Goal: Task Accomplishment & Management: Use online tool/utility

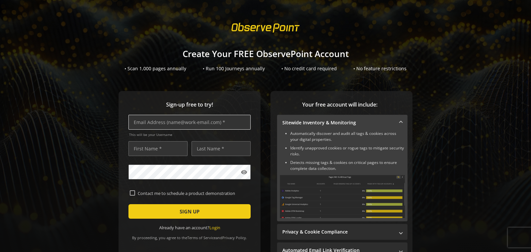
click at [201, 127] on input "text" at bounding box center [190, 122] width 122 height 15
type input "[EMAIL_ADDRESS][PERSON_NAME][DOMAIN_NAME]"
click at [152, 144] on input "text" at bounding box center [161, 148] width 57 height 15
type input "Sandor"
type input "[PERSON_NAME]"
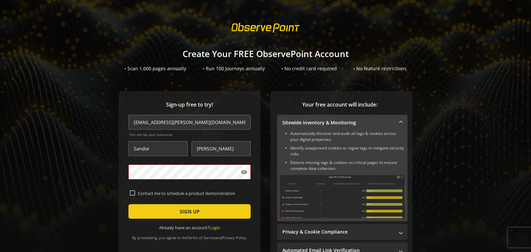
click at [129, 165] on protonpass-control-c924 at bounding box center [129, 165] width 0 height 0
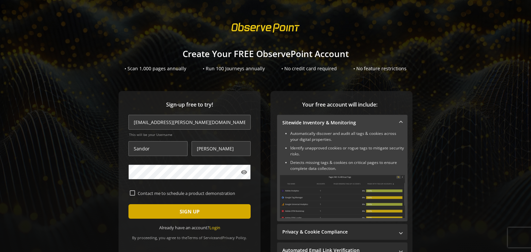
click at [171, 212] on span "submit" at bounding box center [190, 212] width 122 height 16
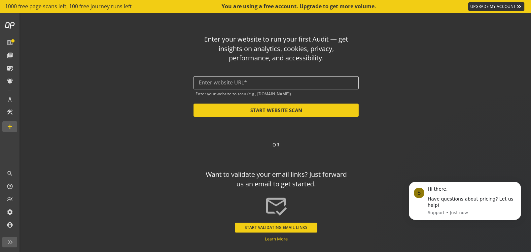
click at [257, 86] on div at bounding box center [276, 82] width 155 height 13
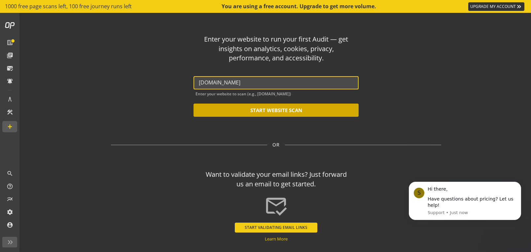
click at [273, 110] on button "START WEBSITE SCAN" at bounding box center [276, 110] width 165 height 13
type input "[URL][DOMAIN_NAME]"
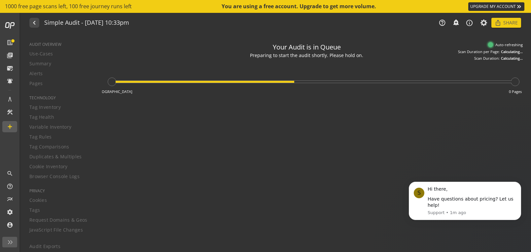
type textarea "Notes can include: -a description of what this audit is validating -changes in …"
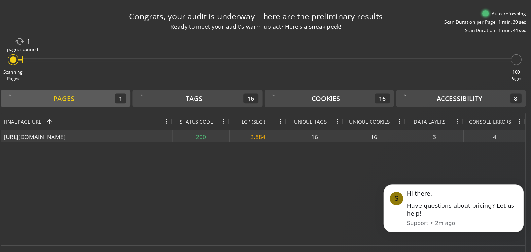
click at [137, 145] on div "[URL][DOMAIN_NAME]" at bounding box center [170, 143] width 137 height 10
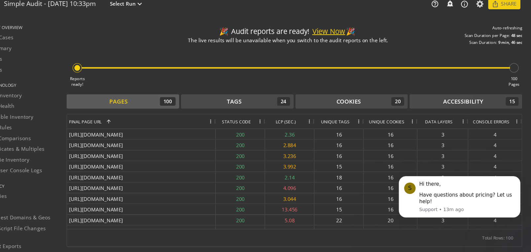
click at [327, 132] on span at bounding box center [326, 131] width 5 height 5
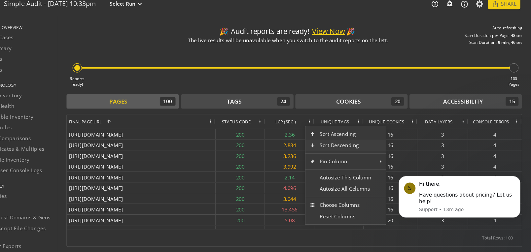
click at [338, 151] on span "Sort Descending" at bounding box center [360, 153] width 56 height 11
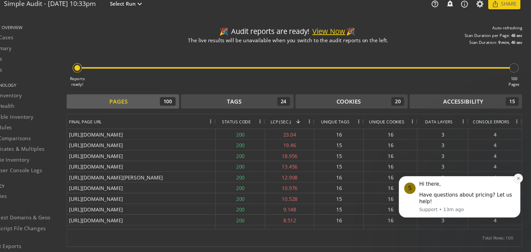
click at [509, 177] on icon "Dismiss notification" at bounding box center [508, 177] width 2 height 2
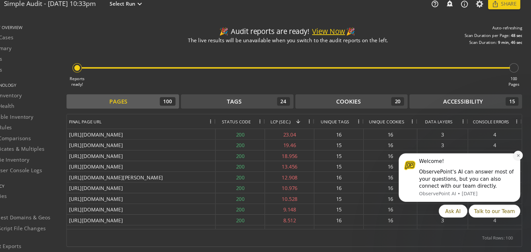
click at [509, 153] on icon "Dismiss notification" at bounding box center [508, 154] width 2 height 2
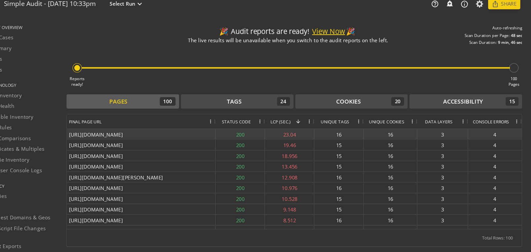
click at [500, 142] on div "4" at bounding box center [498, 143] width 50 height 10
click at [189, 142] on div "[URL][DOMAIN_NAME]" at bounding box center [170, 143] width 137 height 10
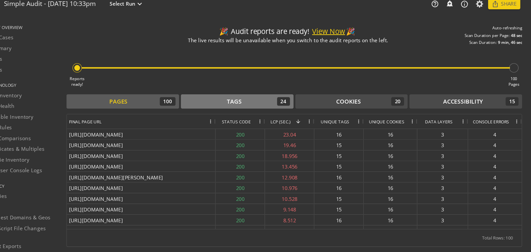
click at [263, 113] on div "Tags" at bounding box center [257, 113] width 14 height 8
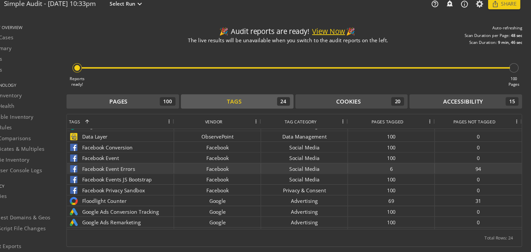
click at [153, 174] on div "Facebook Event Errors" at bounding box center [151, 176] width 95 height 10
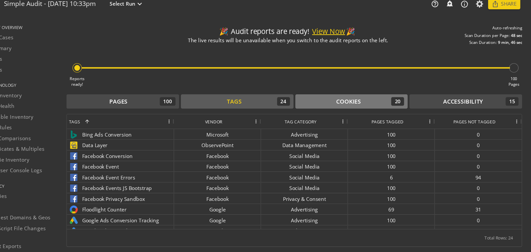
click at [352, 113] on div "Cookies" at bounding box center [362, 113] width 23 height 8
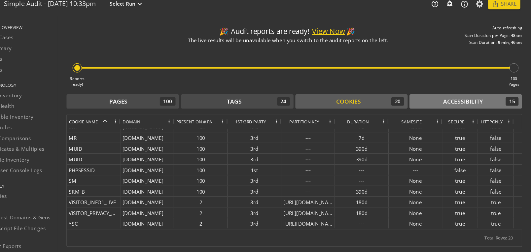
click at [449, 114] on div "Accessibility 15" at bounding box center [470, 113] width 97 height 8
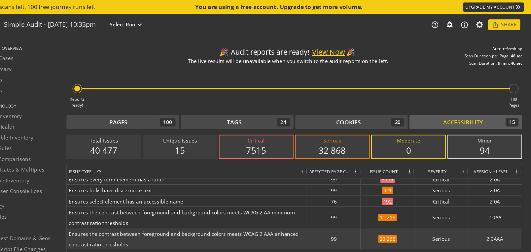
click at [257, 211] on span "Ensures the contrast between foreground and background colors meets WCAG 2 AAA …" at bounding box center [213, 220] width 218 height 19
click at [258, 217] on span "Ensures the contrast between foreground and background colors meets WCAG 2 AAA …" at bounding box center [213, 220] width 218 height 19
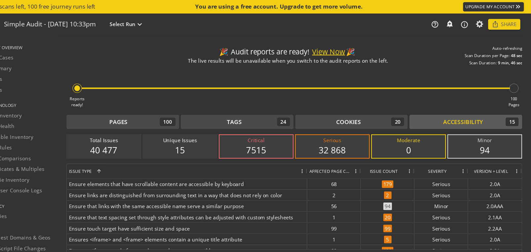
click at [280, 135] on div "7515" at bounding box center [277, 139] width 55 height 11
click at [372, 117] on button "Cookies 20" at bounding box center [366, 112] width 104 height 13
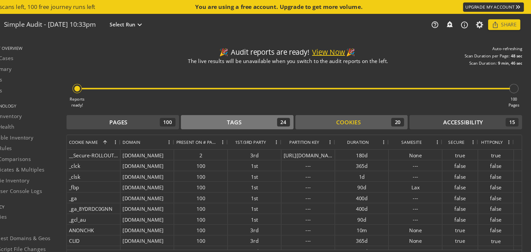
click at [272, 112] on div "Tags 24" at bounding box center [259, 113] width 97 height 8
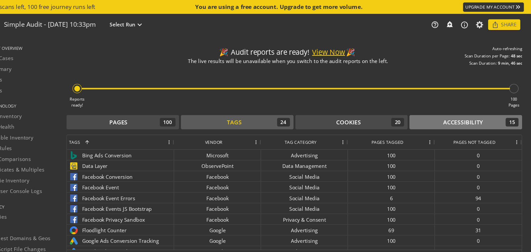
click at [466, 112] on div "Accessibility" at bounding box center [468, 113] width 37 height 8
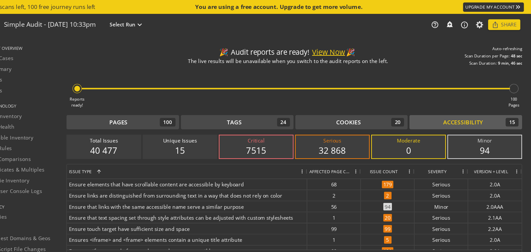
click at [266, 134] on div "7515" at bounding box center [277, 139] width 55 height 11
click at [272, 135] on div "7515" at bounding box center [277, 139] width 55 height 11
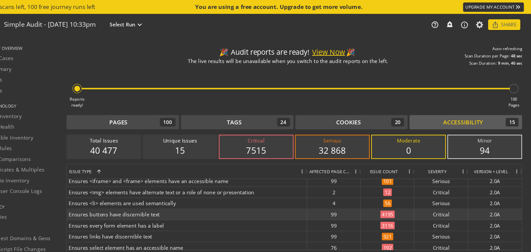
click at [161, 199] on span "Ensures buttons have discernible text" at bounding box center [213, 199] width 218 height 10
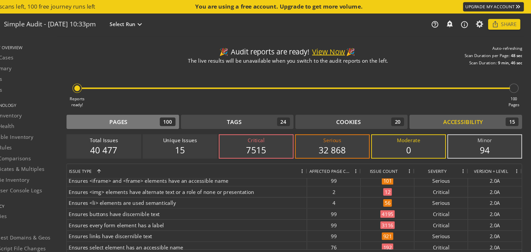
click at [171, 113] on div "Pages 100" at bounding box center [153, 113] width 97 height 8
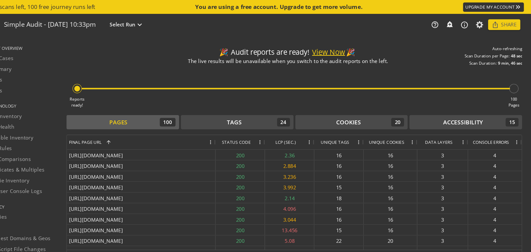
click at [307, 132] on span "LCP (SEC.)" at bounding box center [304, 132] width 19 height 6
click at [304, 130] on span "LCP (SEC.)" at bounding box center [300, 132] width 19 height 6
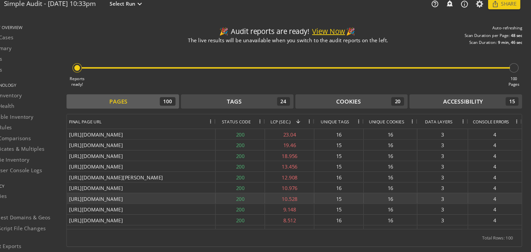
drag, startPoint x: 104, startPoint y: 143, endPoint x: 271, endPoint y: 197, distance: 175.5
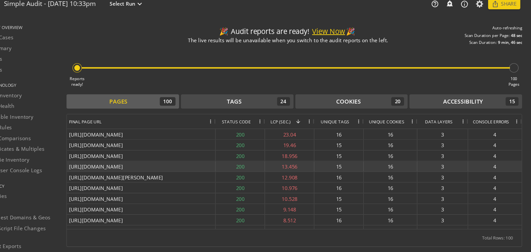
drag, startPoint x: 325, startPoint y: 221, endPoint x: 257, endPoint y: 176, distance: 81.4
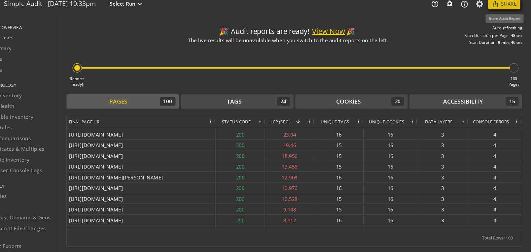
click at [507, 25] on span "Share" at bounding box center [511, 23] width 15 height 12
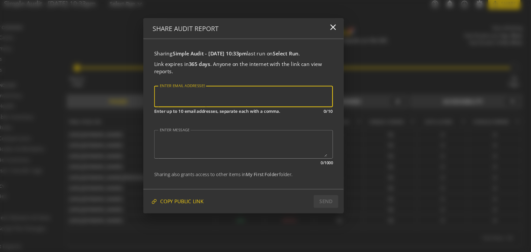
click at [237, 107] on input "ENTER EMAIL ADDRESSES" at bounding box center [266, 108] width 155 height 9
click at [217, 203] on span "COPY PUBLIC LINK" at bounding box center [209, 206] width 40 height 12
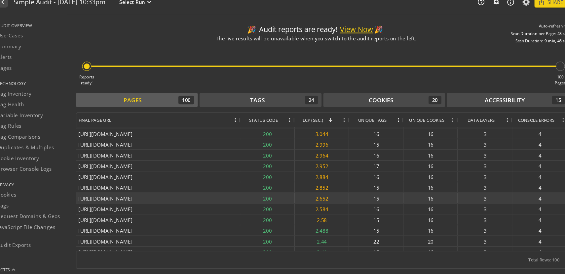
scroll to position [798, 0]
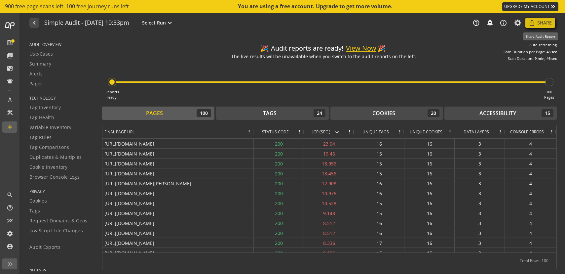
click at [531, 23] on span "Share" at bounding box center [544, 23] width 15 height 12
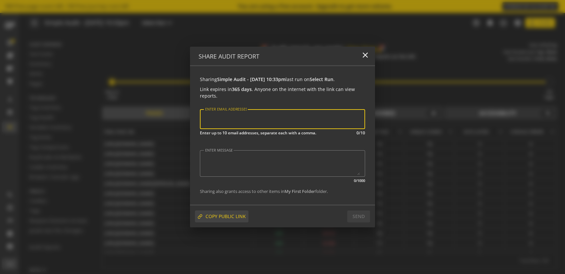
click at [225, 214] on span "COPY PUBLIC LINK" at bounding box center [226, 216] width 40 height 12
